Goal: Task Accomplishment & Management: Manage account settings

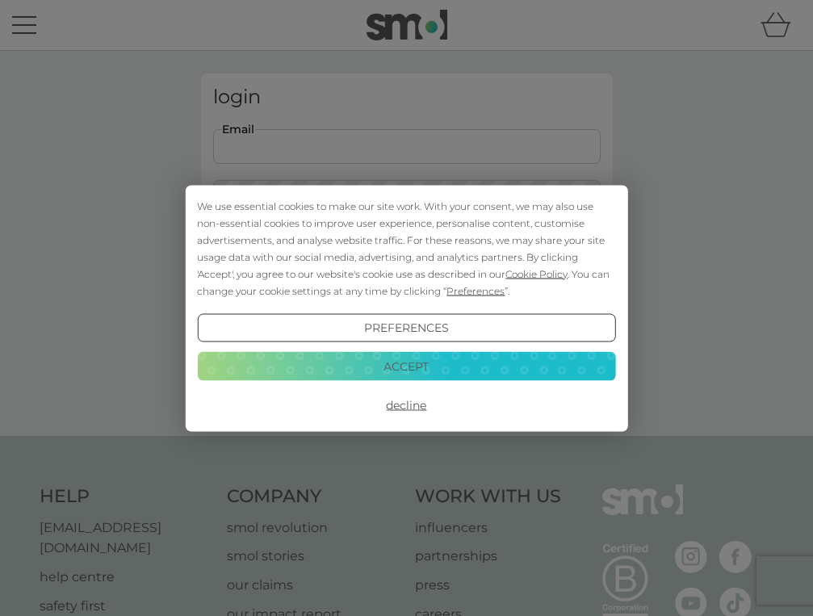
type input "alina.popescu@icloud.com"
click at [406, 253] on button "Login" at bounding box center [406, 254] width 387 height 47
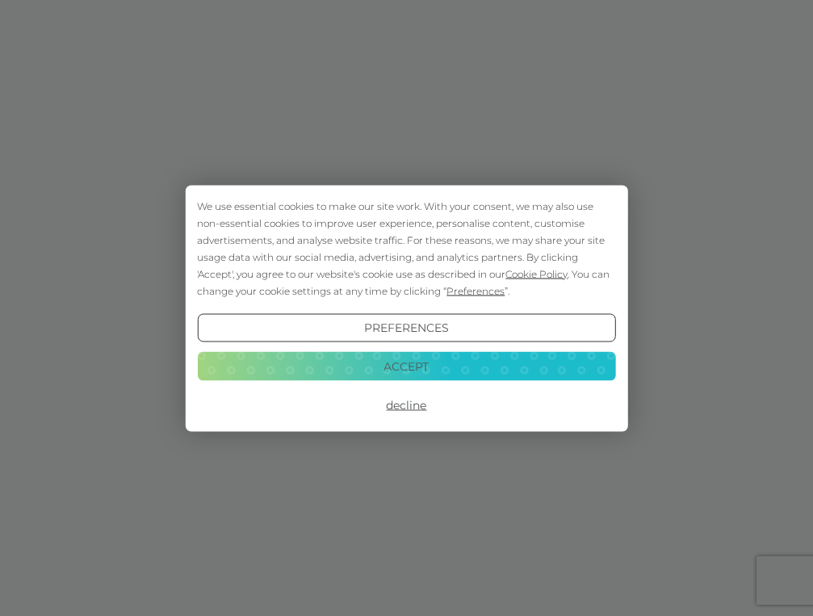
click at [419, 408] on button "Decline" at bounding box center [406, 405] width 418 height 29
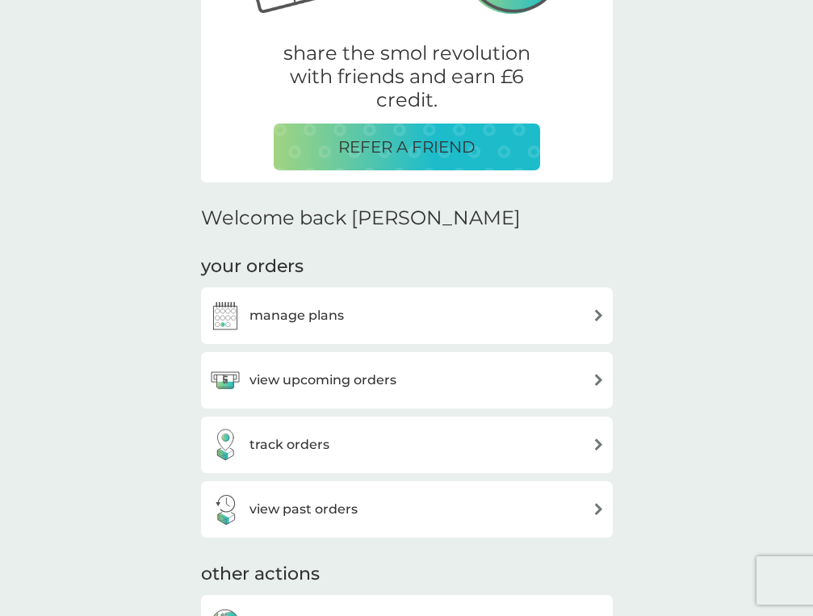
scroll to position [276, 0]
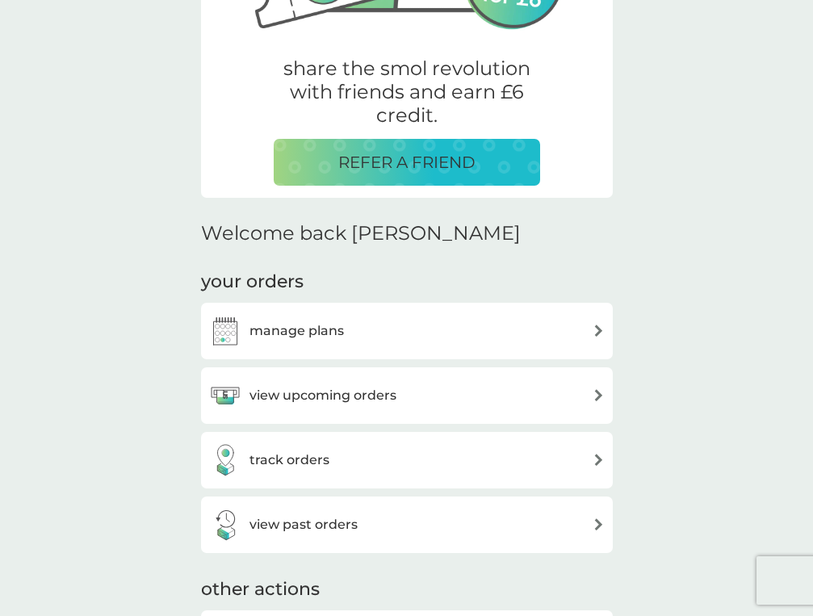
click at [533, 311] on div "manage plans" at bounding box center [407, 331] width 412 height 57
click at [553, 329] on div "manage plans" at bounding box center [407, 331] width 396 height 32
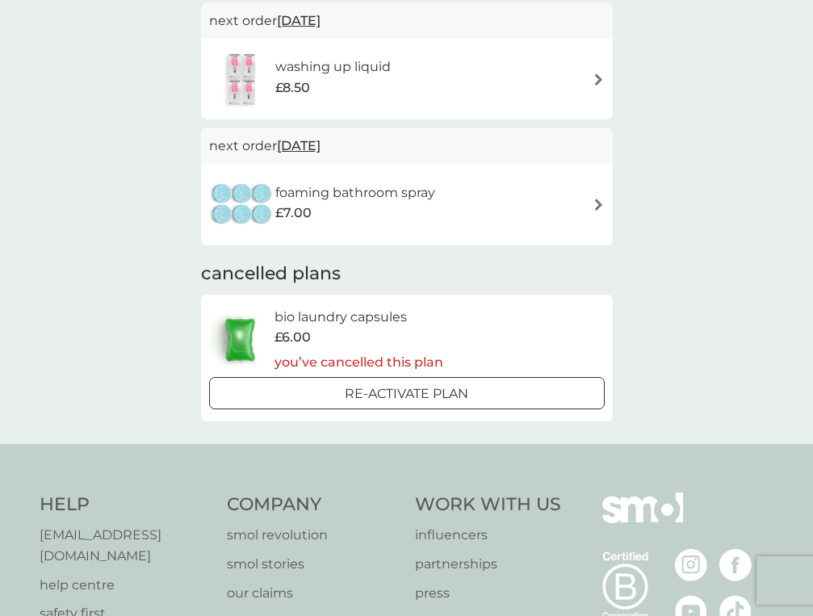
scroll to position [764, 0]
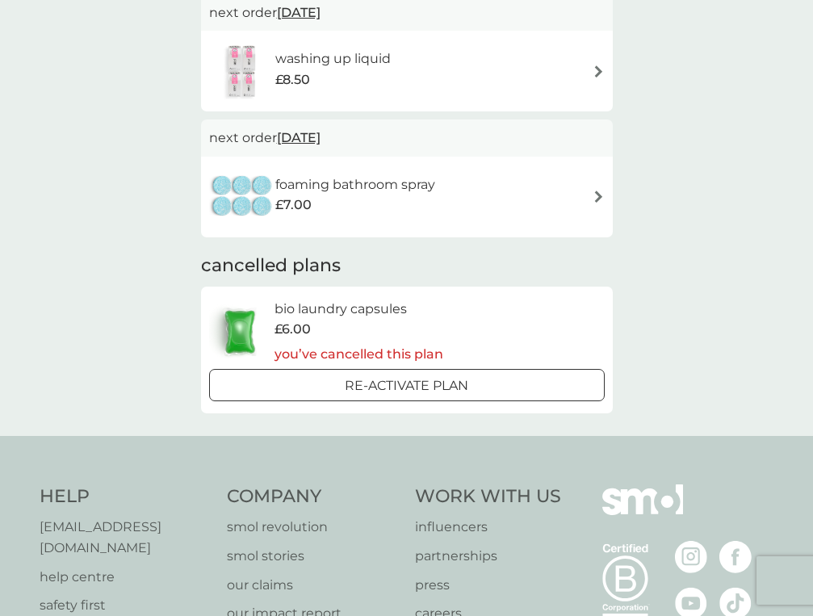
click at [488, 381] on div "Re-activate Plan" at bounding box center [407, 385] width 383 height 21
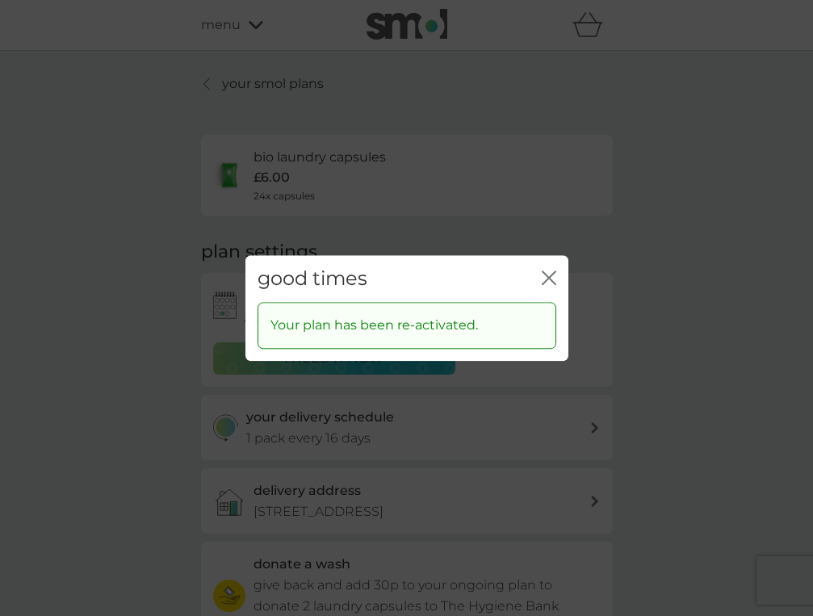
click at [550, 274] on icon "close" at bounding box center [549, 277] width 15 height 15
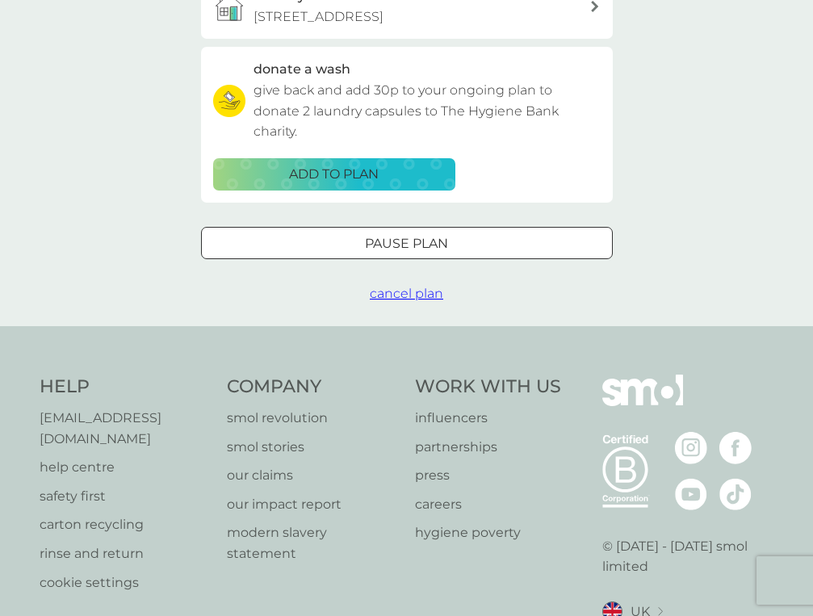
scroll to position [560, 0]
